Goal: Information Seeking & Learning: Find specific fact

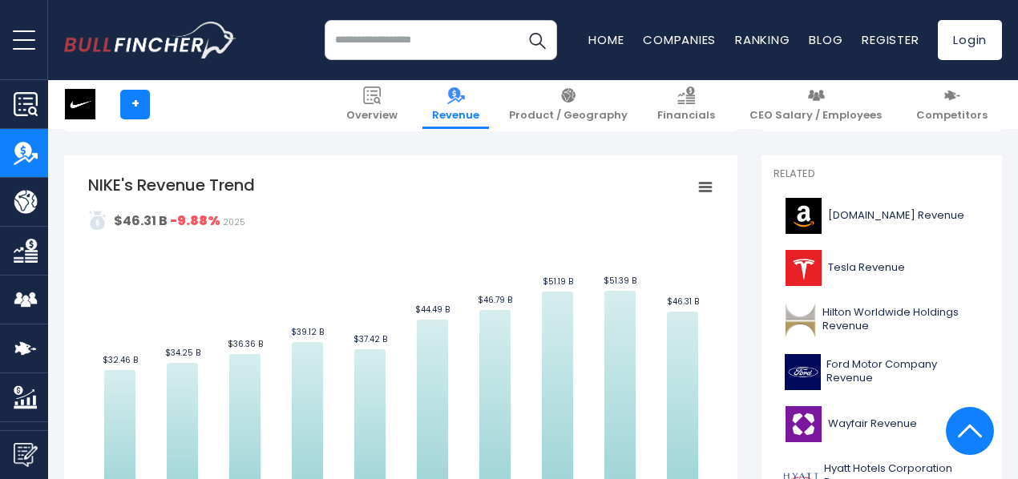
click at [141, 183] on tspan "NIKE's Revenue Trend" at bounding box center [171, 185] width 167 height 22
drag, startPoint x: 141, startPoint y: 183, endPoint x: 361, endPoint y: 195, distance: 219.9
click at [361, 195] on icon "Created with Highcharts 12.1.2 Values Chart context menu NIKE's Revenue Trend $…" at bounding box center [400, 354] width 625 height 361
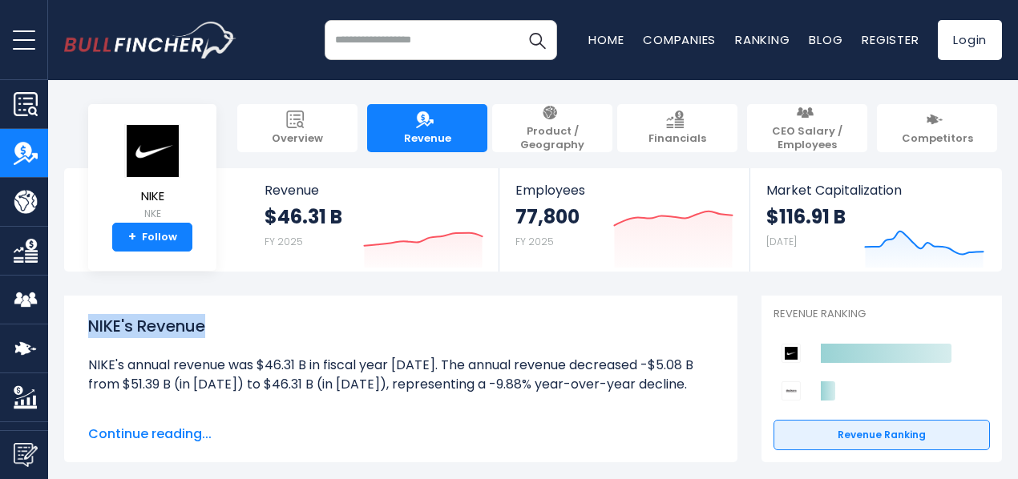
drag, startPoint x: 215, startPoint y: 333, endPoint x: 73, endPoint y: 340, distance: 142.0
click at [73, 340] on div "NIKE's Revenue NIKE's annual revenue was $46.31 B in fiscal year [DATE]. The an…" at bounding box center [400, 379] width 673 height 167
click at [117, 328] on h1 "NIKE's Revenue" at bounding box center [400, 326] width 625 height 24
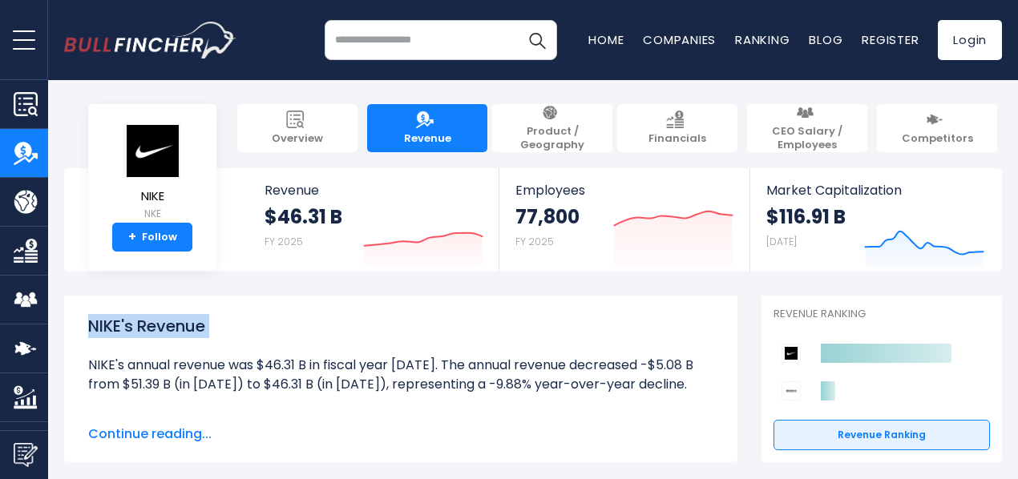
copy div "NIKE's Revenue"
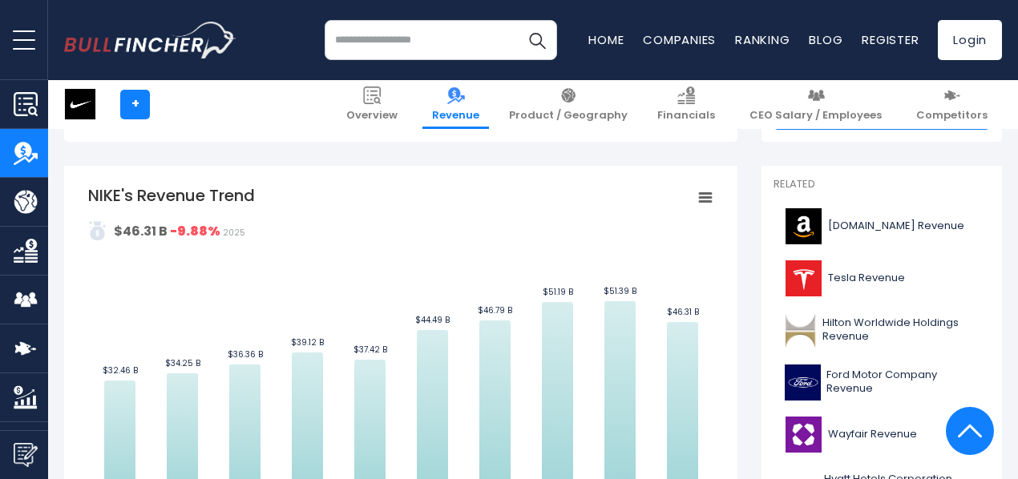
click at [426, 240] on rect "NIKE's Revenue Trend" at bounding box center [400, 364] width 625 height 361
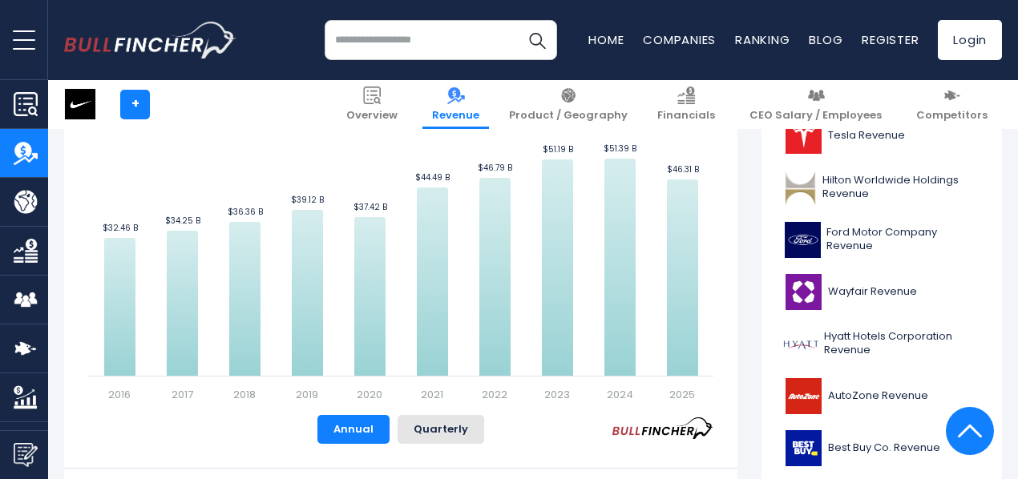
scroll to position [462, 0]
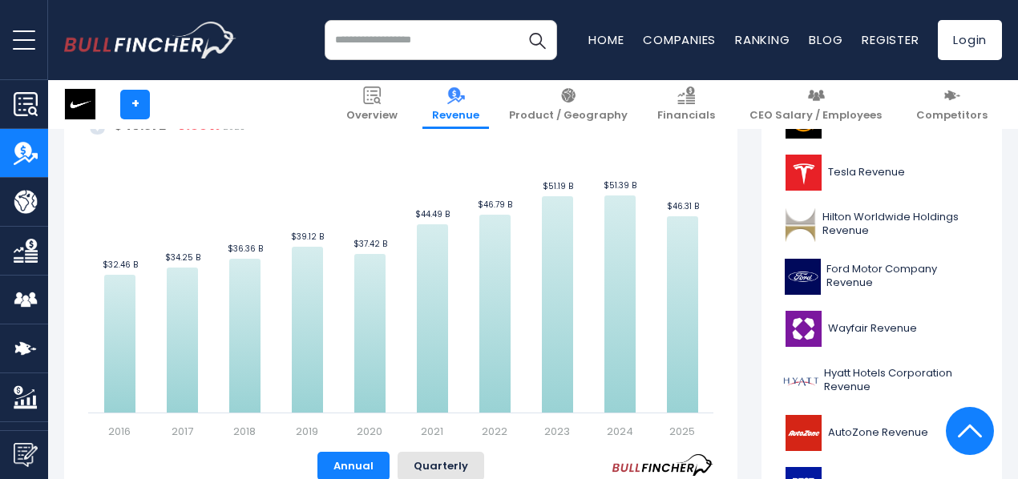
scroll to position [430, 0]
